Goal: Task Accomplishment & Management: Book appointment/travel/reservation

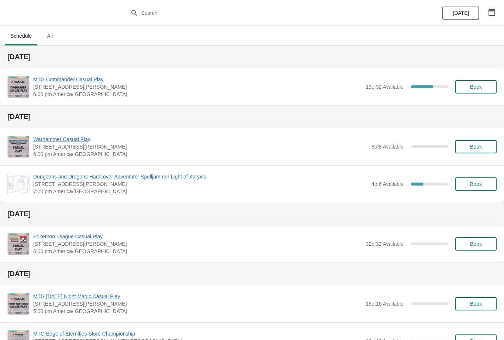
click at [482, 82] on button "Book" at bounding box center [475, 86] width 41 height 13
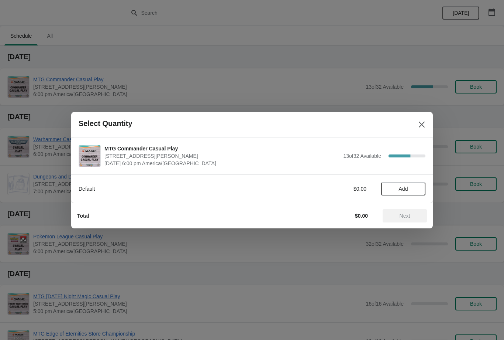
click at [412, 183] on button "Add" at bounding box center [403, 188] width 44 height 13
click at [401, 215] on span "Next" at bounding box center [405, 216] width 11 height 6
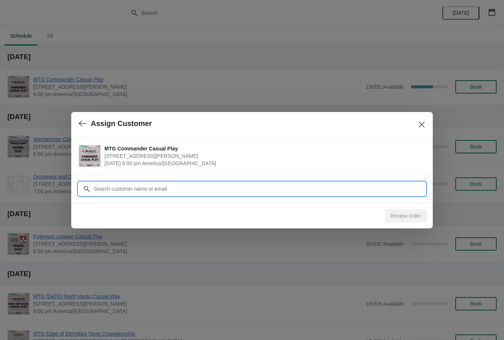
click at [373, 191] on input "Customer" at bounding box center [259, 188] width 332 height 13
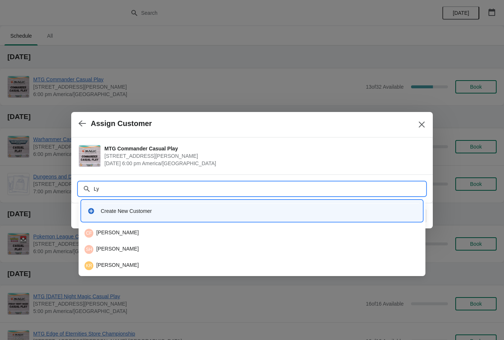
type input "Lyo"
click at [182, 230] on div "JL Josh Lyon" at bounding box center [252, 232] width 335 height 9
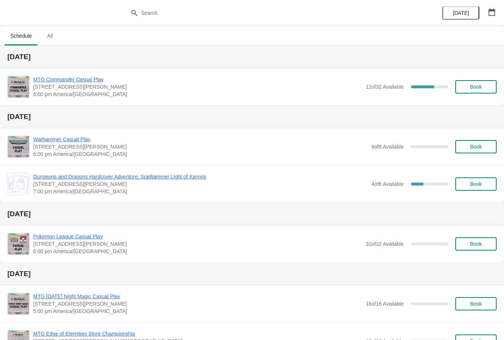
click at [17, 1] on div at bounding box center [252, 13] width 504 height 26
click at [478, 90] on button "Book" at bounding box center [475, 86] width 41 height 13
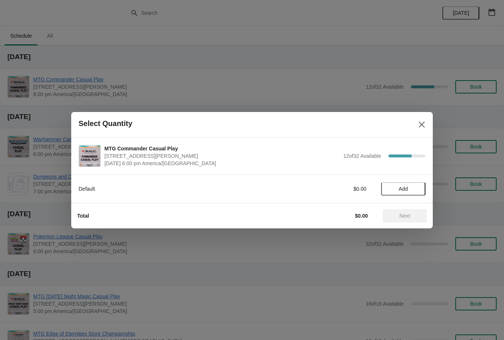
click at [415, 187] on span "Add" at bounding box center [403, 189] width 31 height 6
click at [411, 214] on span "Next" at bounding box center [405, 216] width 32 height 6
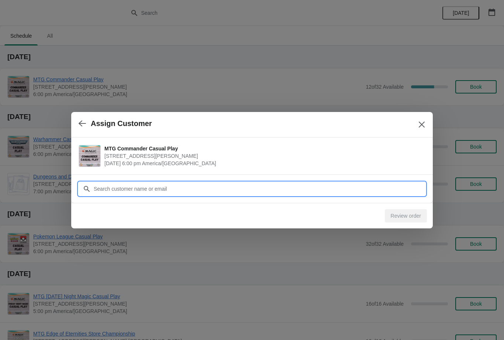
click at [367, 191] on input "Customer" at bounding box center [259, 188] width 332 height 13
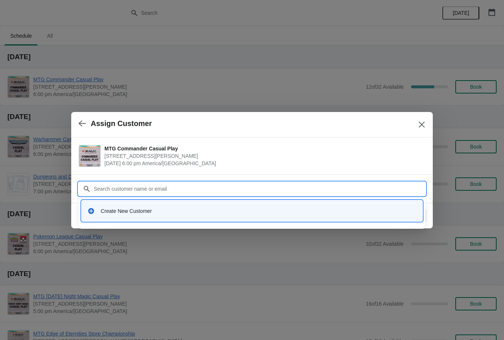
click at [231, 204] on div "Create New Customer" at bounding box center [252, 210] width 335 height 15
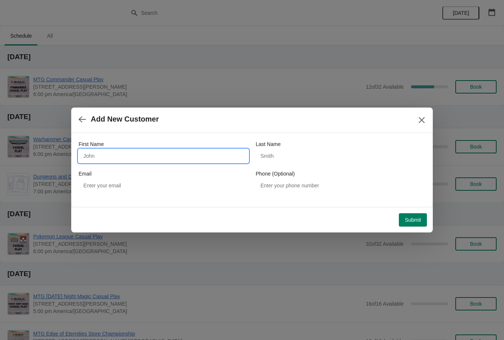
click at [197, 149] on input "First Name" at bounding box center [164, 155] width 170 height 13
type input "Bobby"
click at [314, 158] on input "Last Name" at bounding box center [341, 155] width 170 height 13
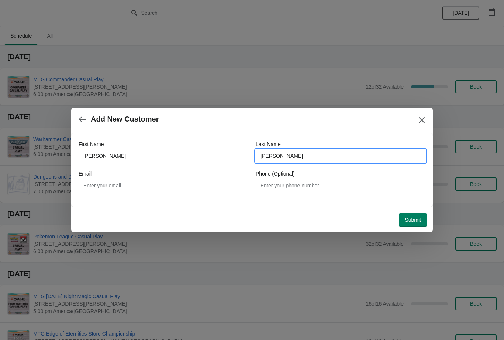
type input "Caswell"
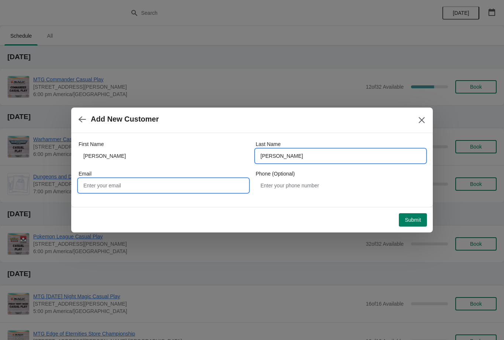
click at [197, 185] on input "Email" at bounding box center [164, 185] width 170 height 13
type input "lizzardjoe@aol.co"
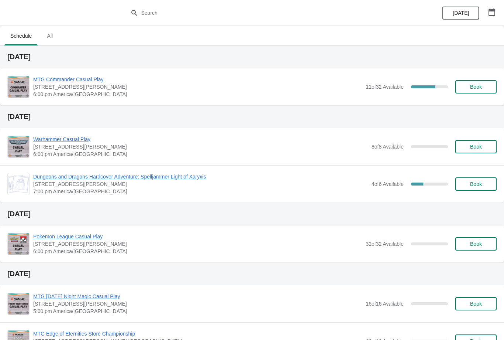
click at [486, 81] on button "Book" at bounding box center [475, 86] width 41 height 13
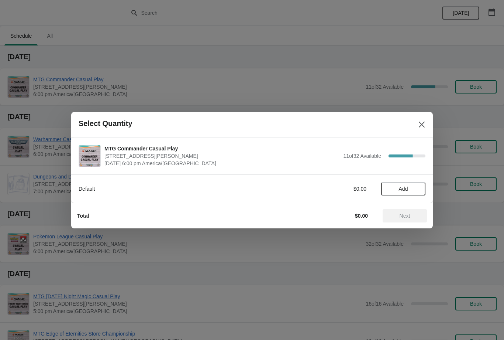
click at [403, 188] on span "Add" at bounding box center [403, 189] width 9 height 6
click at [407, 221] on button "Next" at bounding box center [405, 215] width 44 height 13
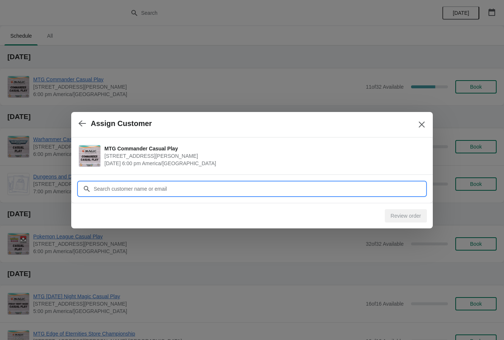
click at [379, 188] on input "Customer" at bounding box center [259, 188] width 332 height 13
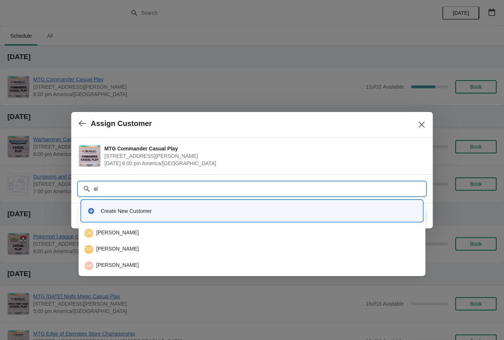
type input "a"
type input "G"
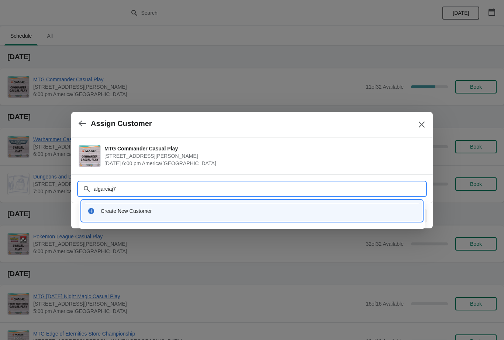
type input "algarciaj75"
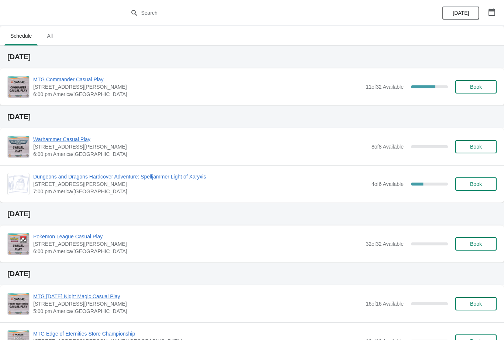
click at [486, 89] on span "Book" at bounding box center [476, 87] width 28 height 6
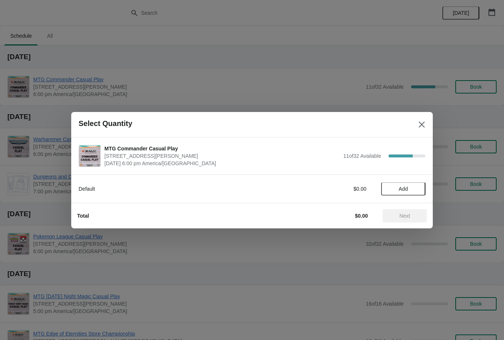
click at [419, 185] on button "Add" at bounding box center [403, 188] width 44 height 13
click at [408, 218] on span "Next" at bounding box center [405, 216] width 11 height 6
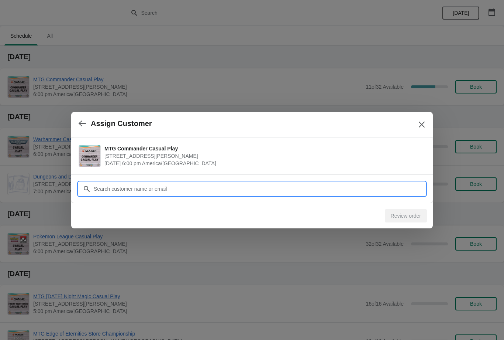
click at [385, 187] on input "Customer" at bounding box center [259, 188] width 332 height 13
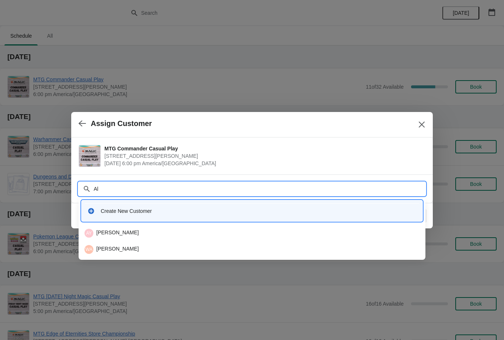
type input "A"
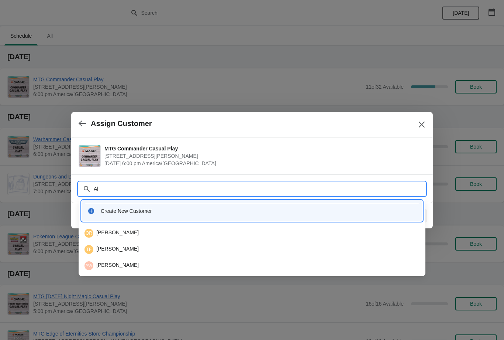
type input "A"
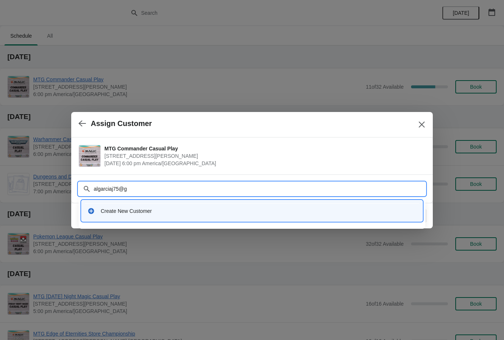
type input "algarciaj75@gm"
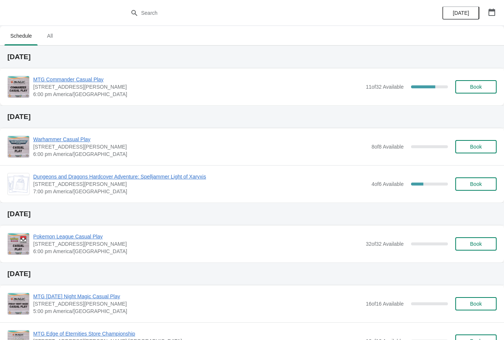
click at [479, 87] on span "Book" at bounding box center [476, 87] width 12 height 6
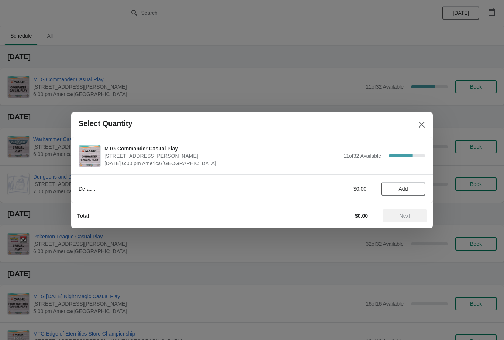
click at [404, 192] on span "Add" at bounding box center [403, 189] width 9 height 6
click at [389, 221] on button "Next" at bounding box center [405, 215] width 44 height 13
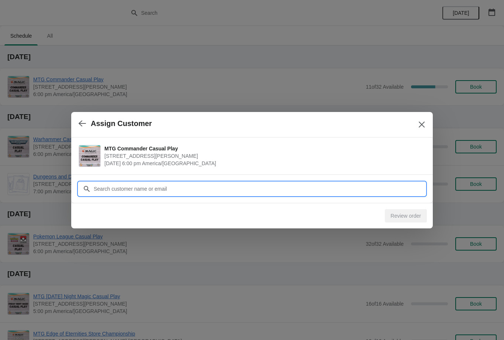
click at [374, 192] on input "Customer" at bounding box center [259, 188] width 332 height 13
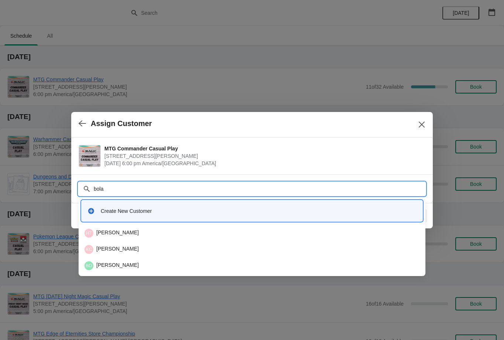
type input "bolas"
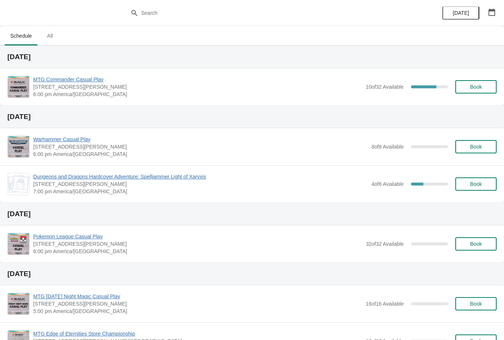
click at [480, 86] on span "Book" at bounding box center [476, 87] width 12 height 6
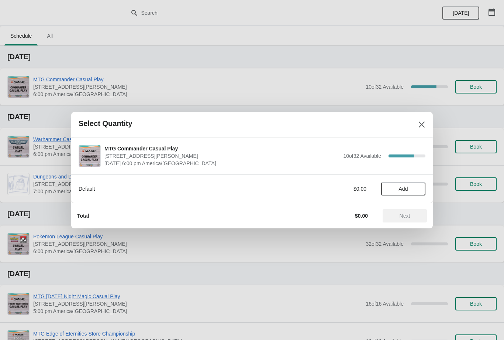
click at [414, 190] on span "Add" at bounding box center [403, 189] width 31 height 6
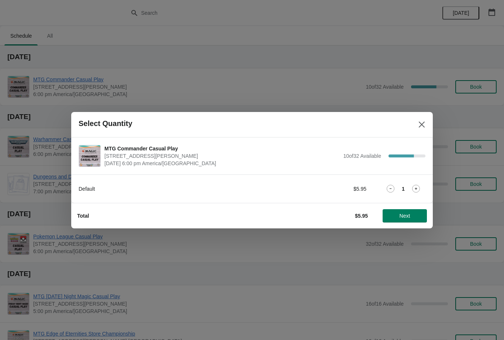
click at [412, 213] on span "Next" at bounding box center [405, 216] width 32 height 6
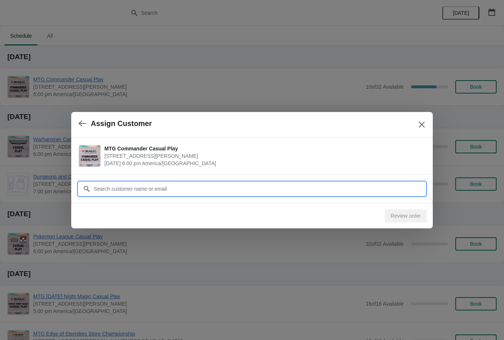
click at [389, 185] on input "Customer" at bounding box center [259, 188] width 332 height 13
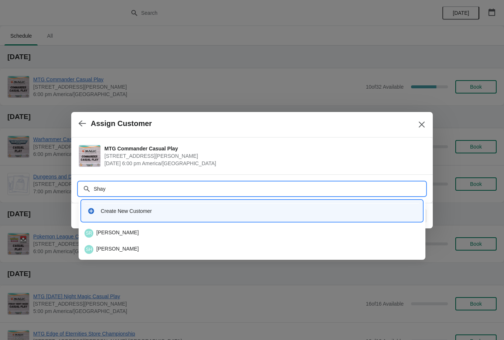
type input "Shay r"
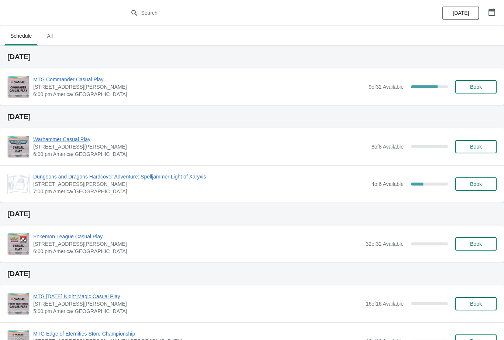
click at [474, 85] on span "Book" at bounding box center [476, 87] width 12 height 6
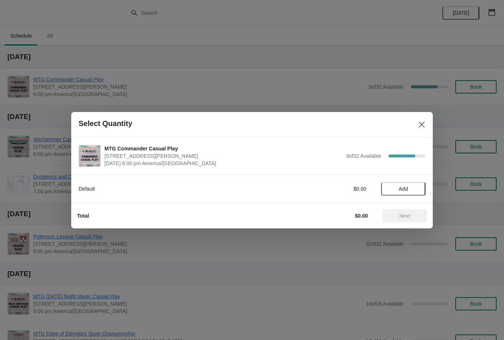
click at [404, 186] on span "Add" at bounding box center [403, 189] width 9 height 6
click at [401, 210] on button "Next" at bounding box center [405, 215] width 44 height 13
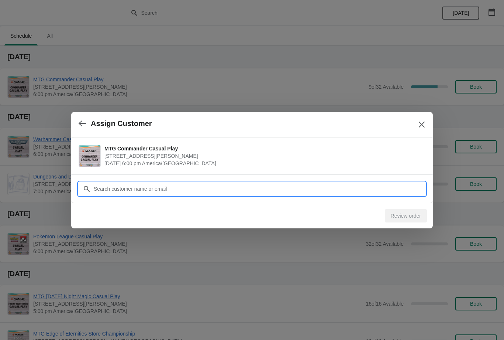
click at [368, 187] on input "Customer" at bounding box center [259, 188] width 332 height 13
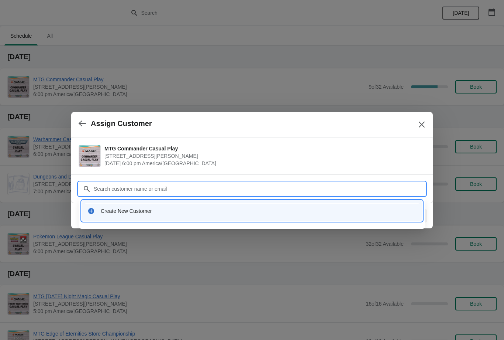
click at [357, 214] on div "Create New Customer" at bounding box center [252, 210] width 335 height 15
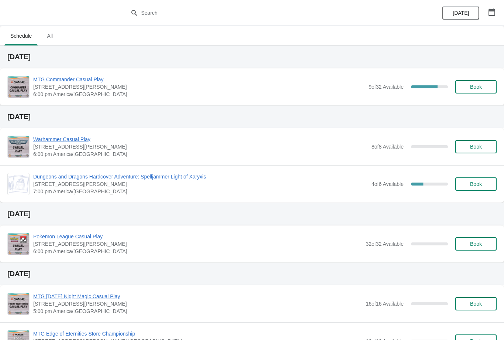
click at [482, 88] on span "Book" at bounding box center [476, 87] width 12 height 6
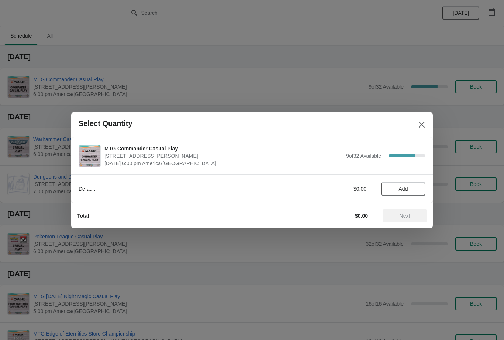
click at [423, 125] on icon "Close" at bounding box center [421, 124] width 7 height 7
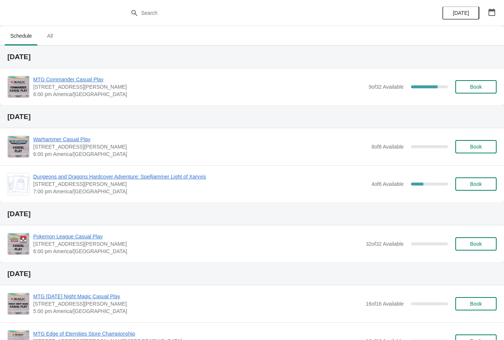
click at [472, 88] on span "Book" at bounding box center [476, 87] width 12 height 6
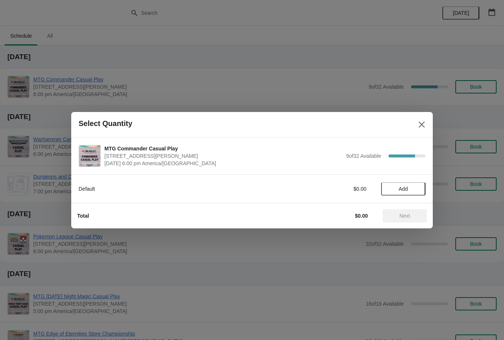
click at [411, 186] on span "Add" at bounding box center [403, 189] width 31 height 6
click at [406, 216] on span "Next" at bounding box center [405, 216] width 11 height 6
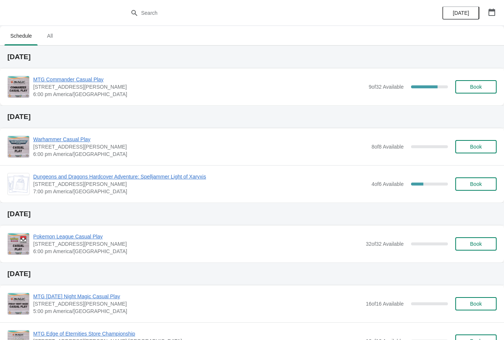
click at [401, 57] on h2 "[DATE]" at bounding box center [251, 56] width 489 height 7
click at [467, 83] on button "Book" at bounding box center [475, 86] width 41 height 13
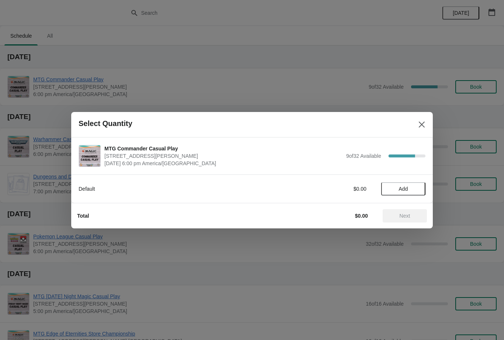
click at [413, 189] on span "Add" at bounding box center [403, 189] width 31 height 6
click at [402, 221] on button "Next" at bounding box center [405, 215] width 44 height 13
